Goal: Find specific page/section: Find specific page/section

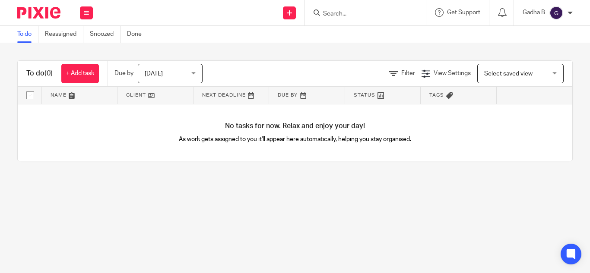
click at [325, 12] on div at bounding box center [365, 12] width 121 height 25
click at [325, 12] on input "Search" at bounding box center [361, 14] width 78 height 8
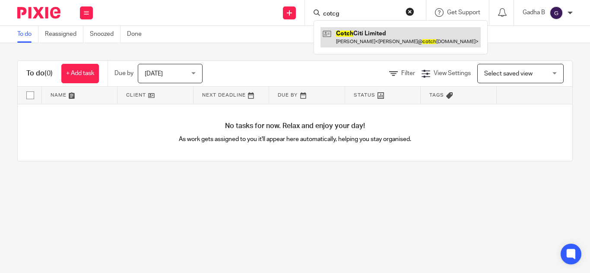
type input "cotcg"
click at [336, 30] on link at bounding box center [400, 37] width 160 height 20
